Goal: Task Accomplishment & Management: Use online tool/utility

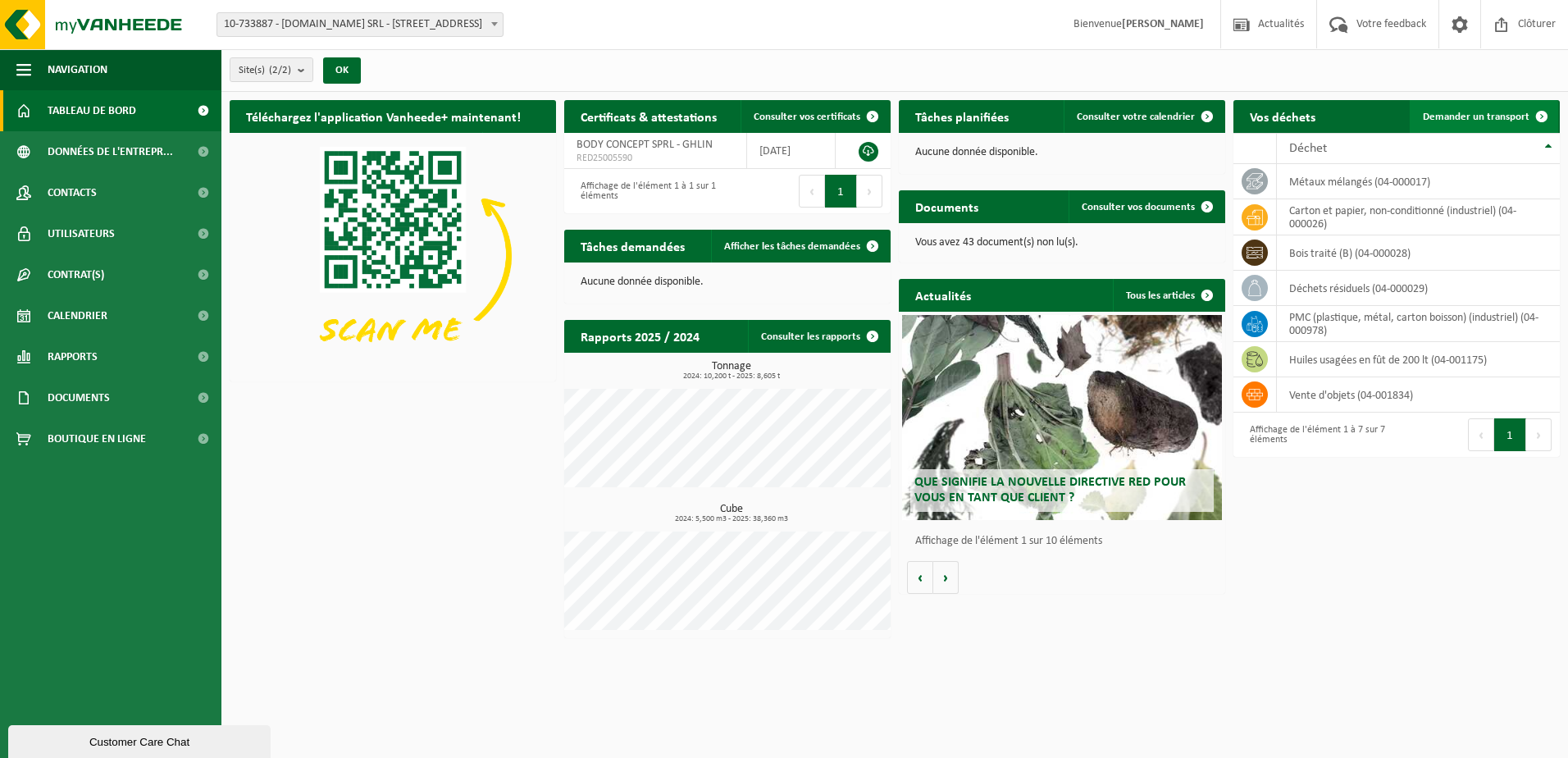
click at [1478, 118] on span "Demander un transport" at bounding box center [1476, 117] width 107 height 10
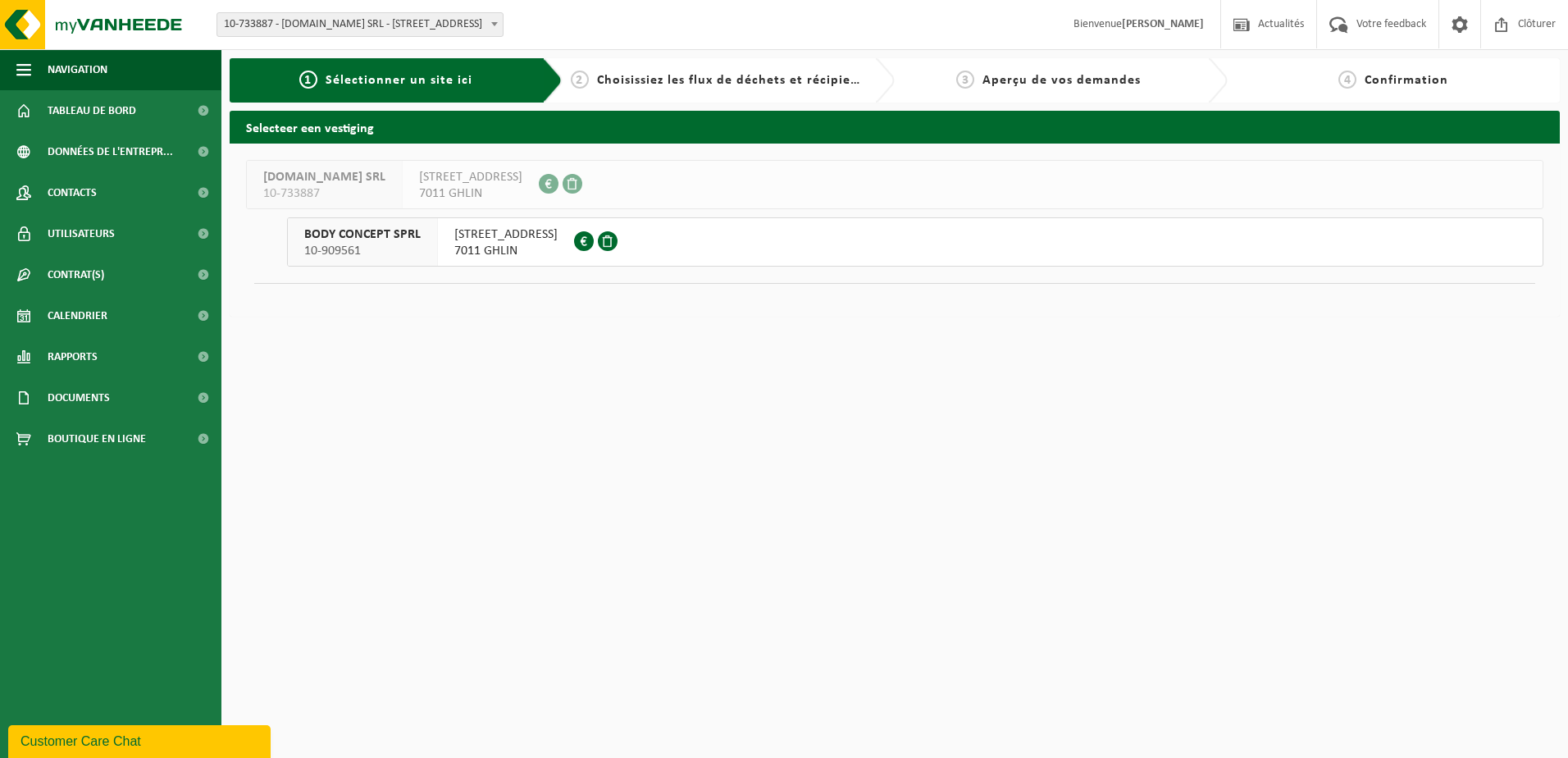
click at [508, 244] on span "7011 GHLIN" at bounding box center [505, 250] width 103 height 16
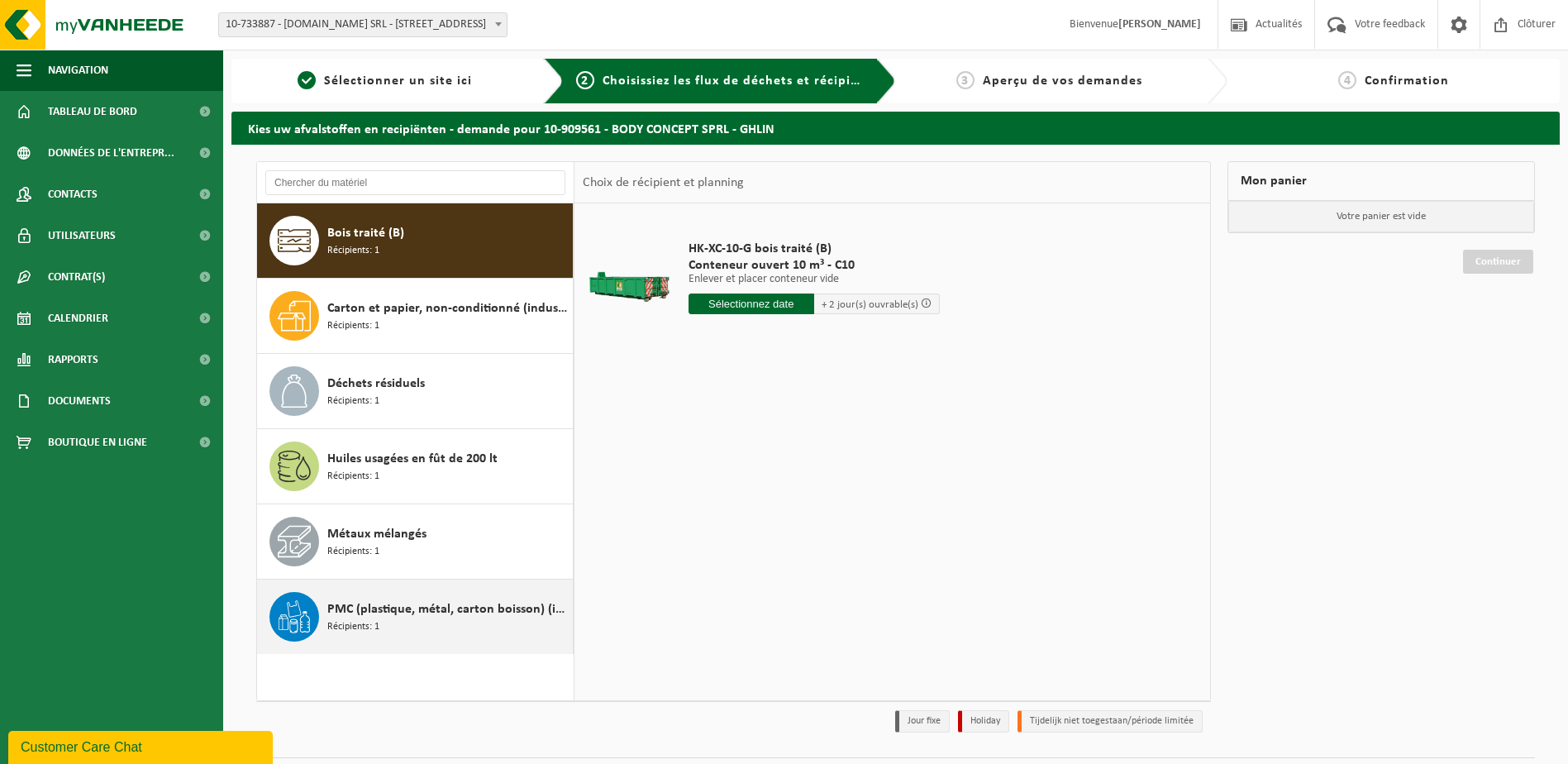
click at [366, 596] on div "PMC (plastique, métal, carton boisson) (industriel) Récipients: 1" at bounding box center [448, 617] width 242 height 50
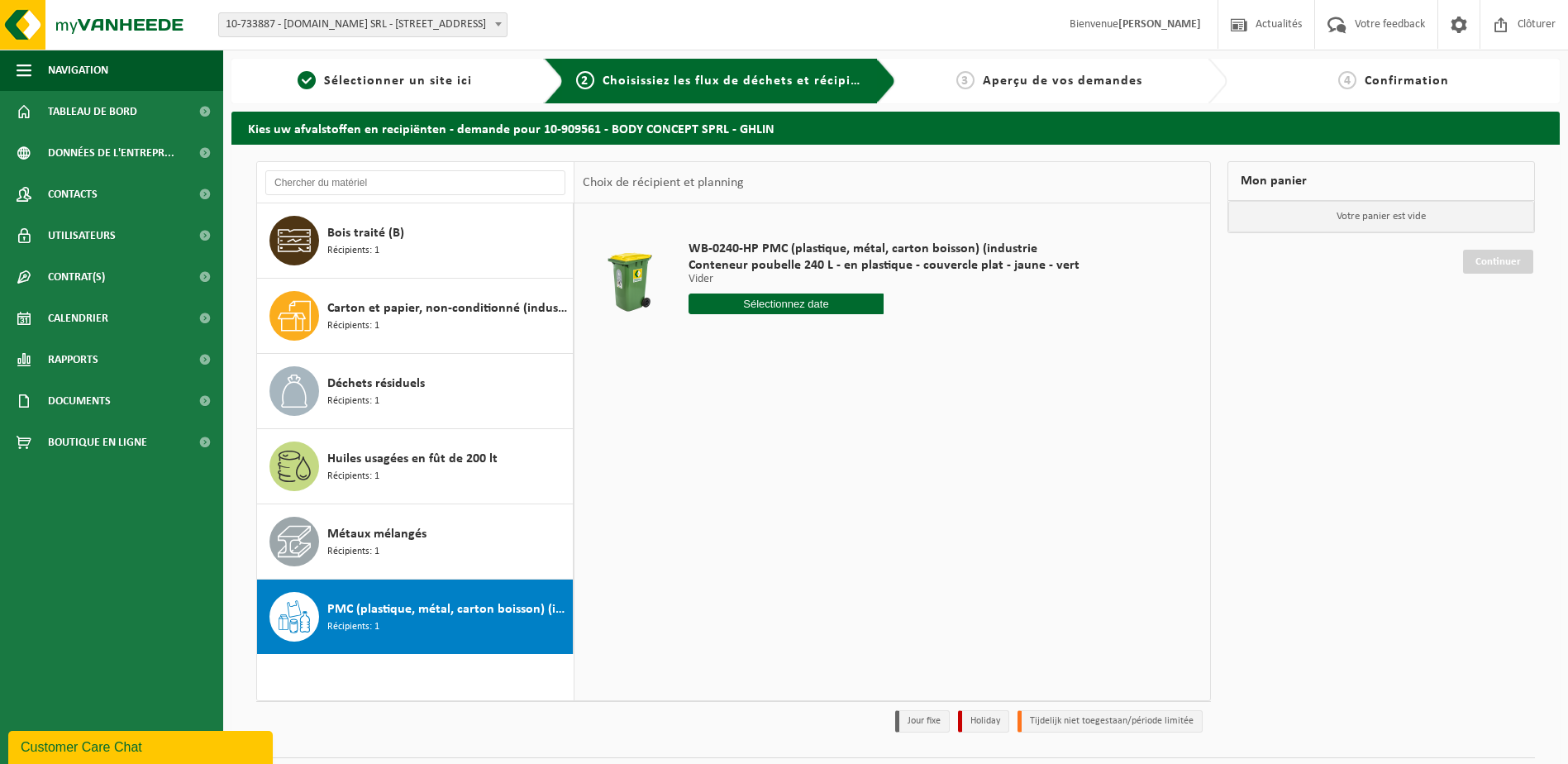
click at [778, 307] on input "text" at bounding box center [786, 304] width 196 height 21
click at [759, 400] on div "1" at bounding box center [762, 397] width 29 height 27
type input "à partir de 2025-10-01"
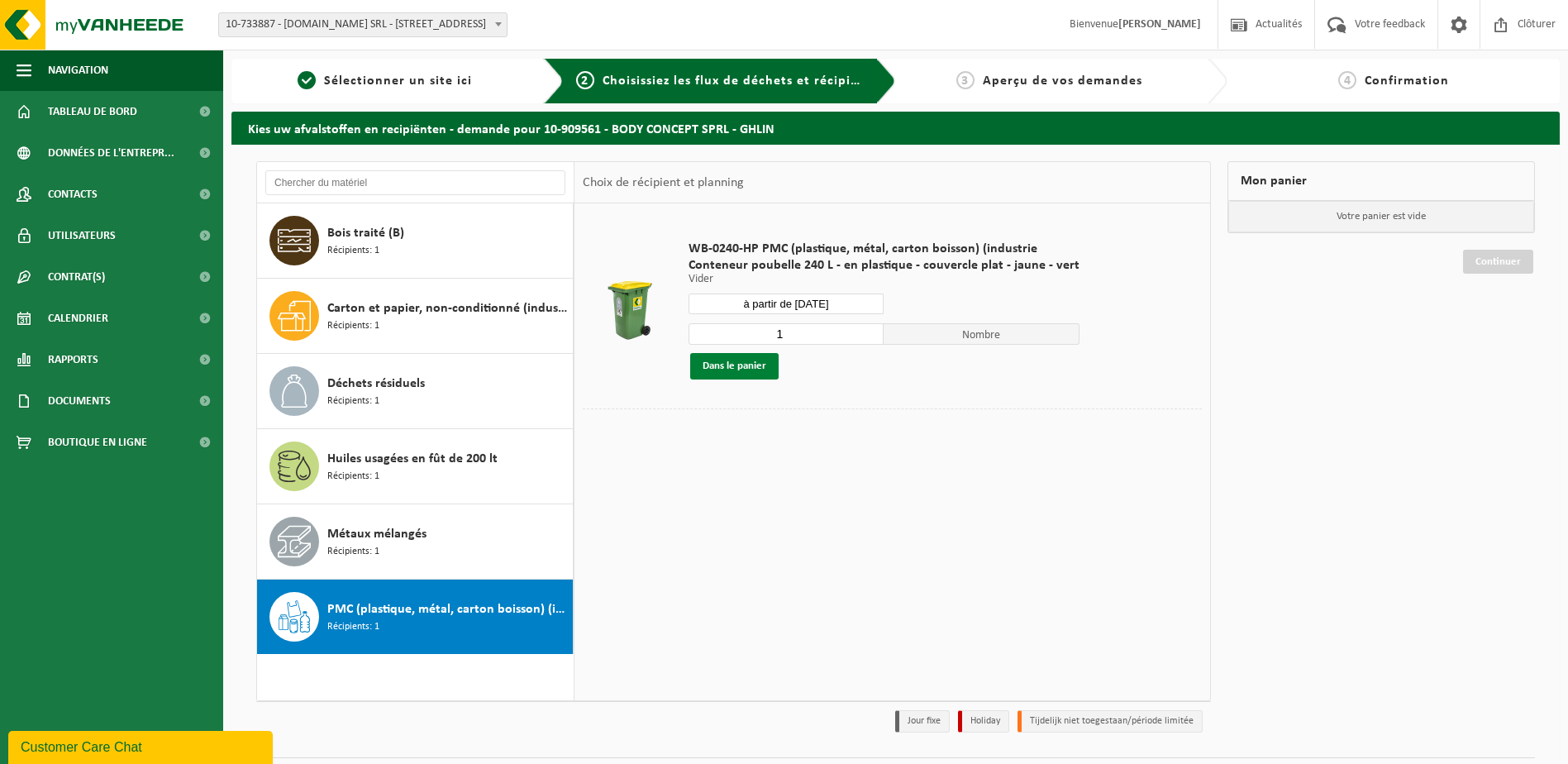
click at [720, 363] on button "Dans le panier" at bounding box center [734, 366] width 89 height 27
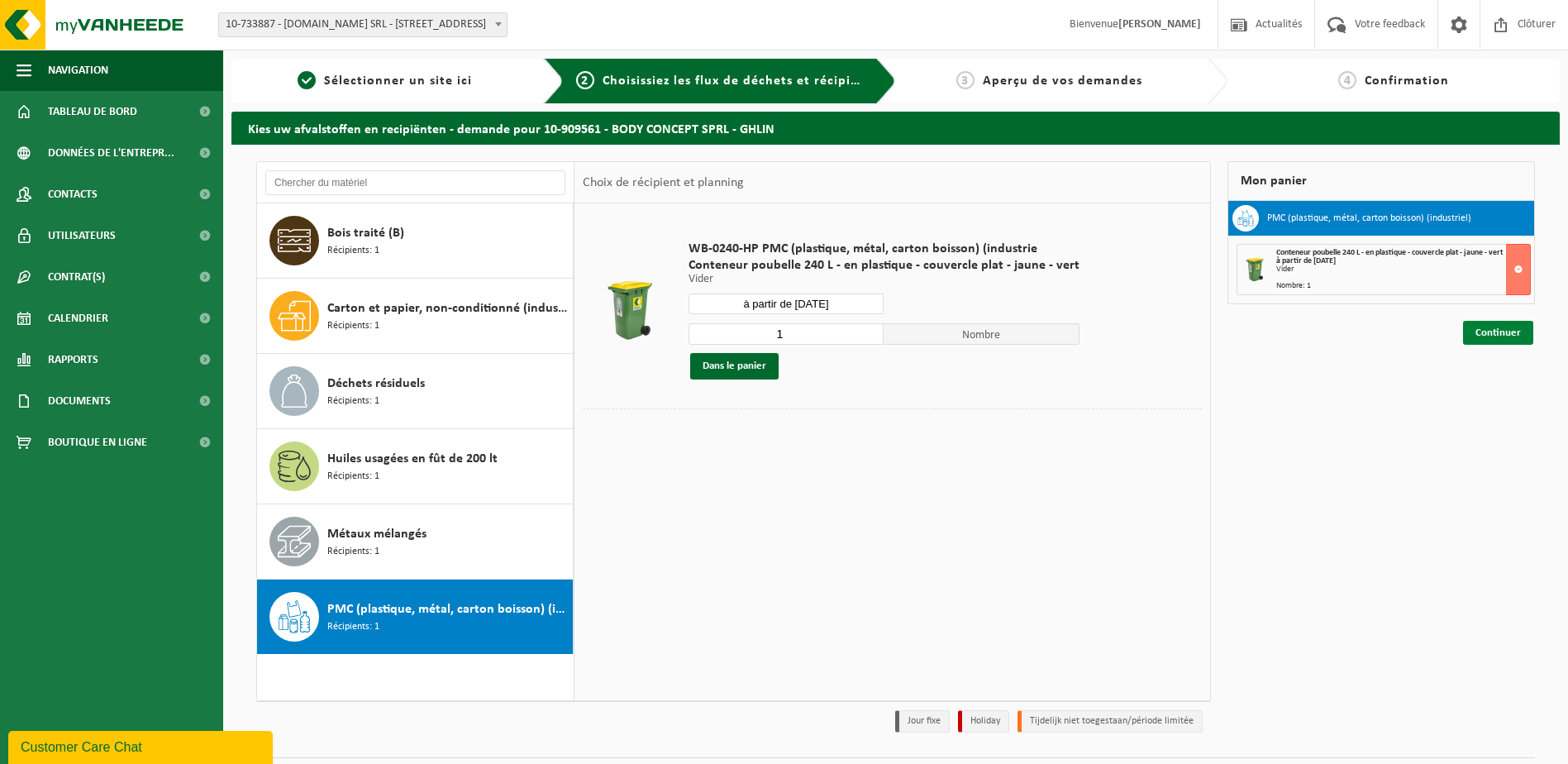
click at [1483, 327] on link "Continuer" at bounding box center [1498, 333] width 71 height 24
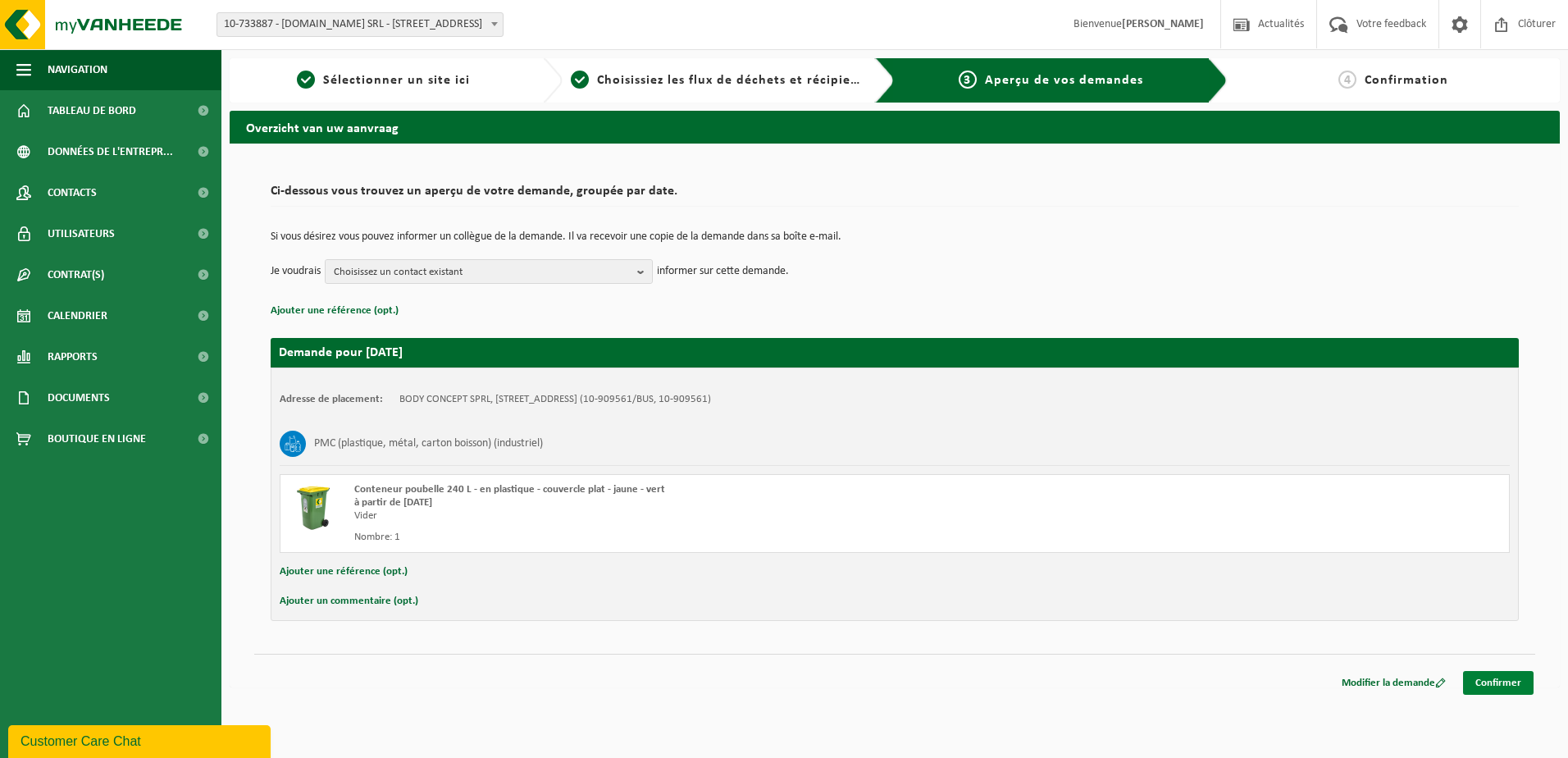
click at [1503, 684] on link "Confirmer" at bounding box center [1498, 683] width 71 height 24
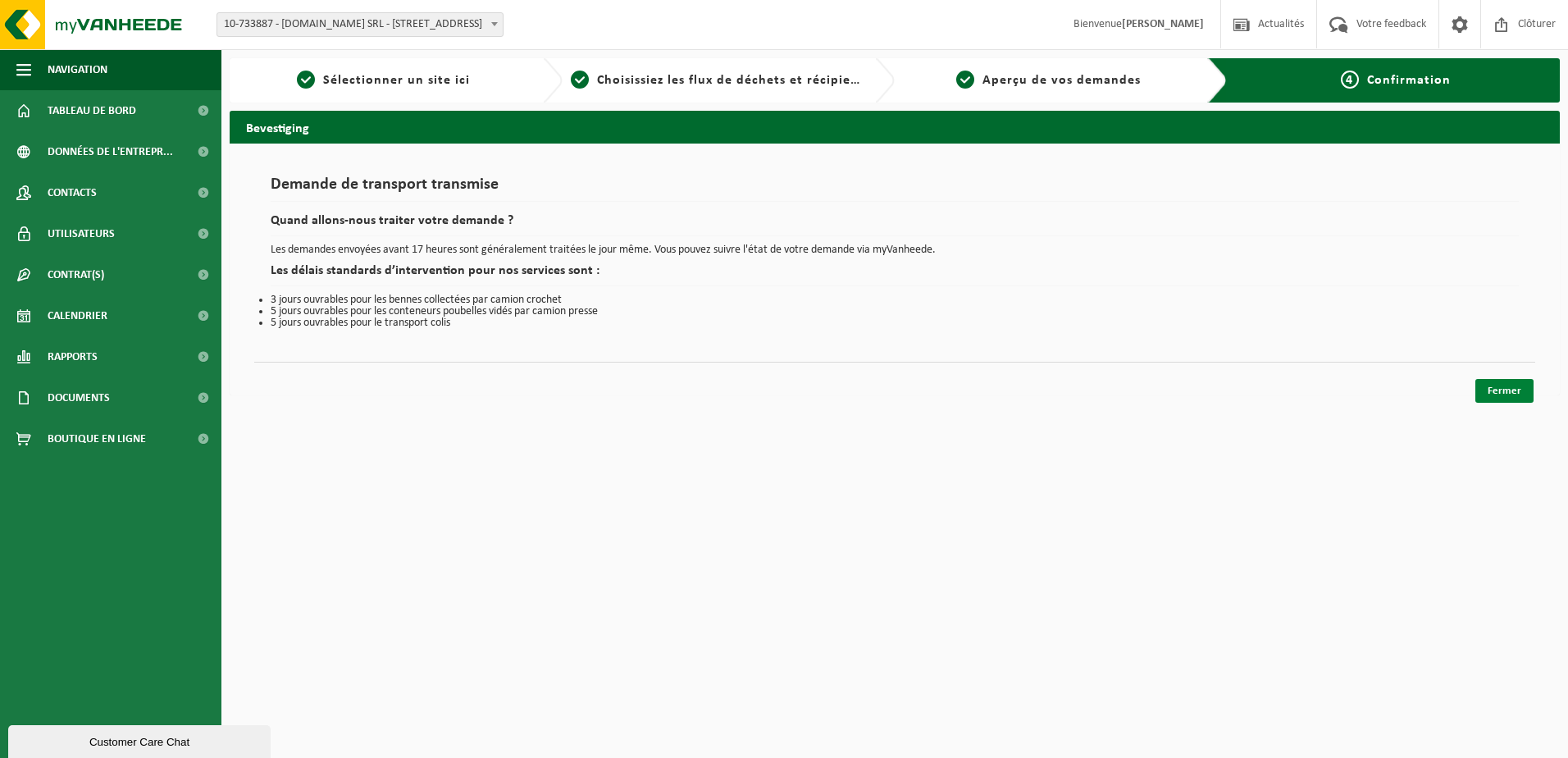
click at [1516, 394] on link "Fermer" at bounding box center [1505, 391] width 58 height 24
